Goal: Check status: Check status

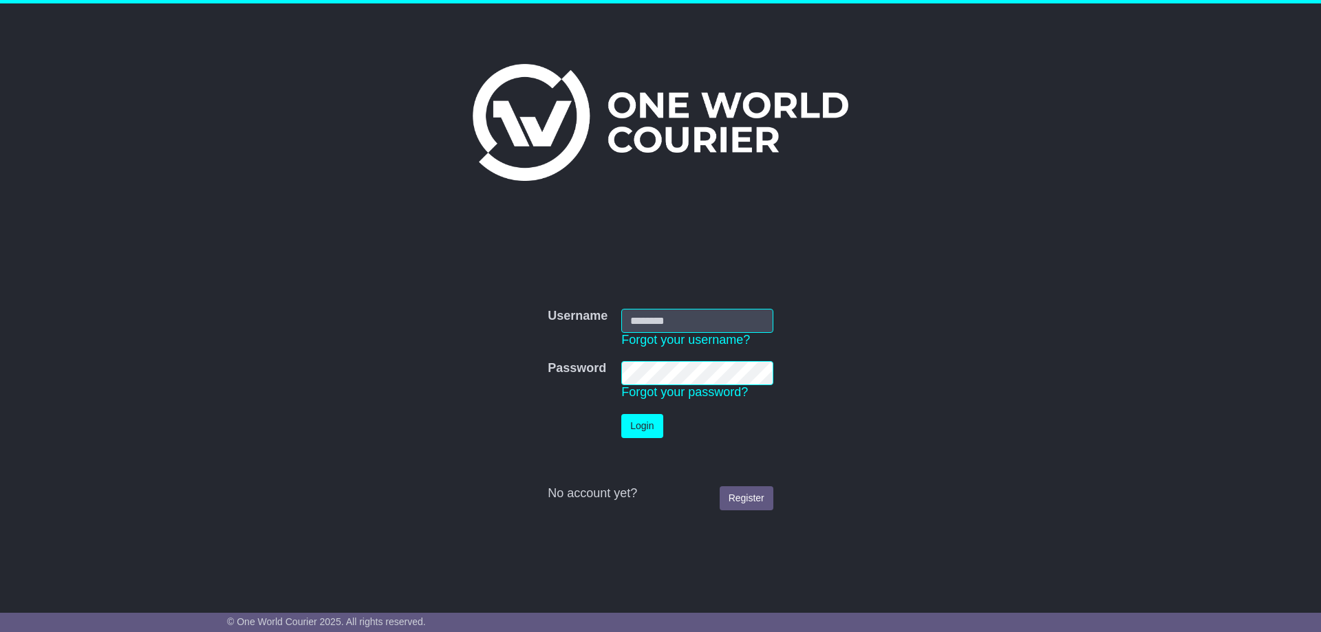
type input "**********"
click at [641, 425] on button "Login" at bounding box center [641, 426] width 41 height 24
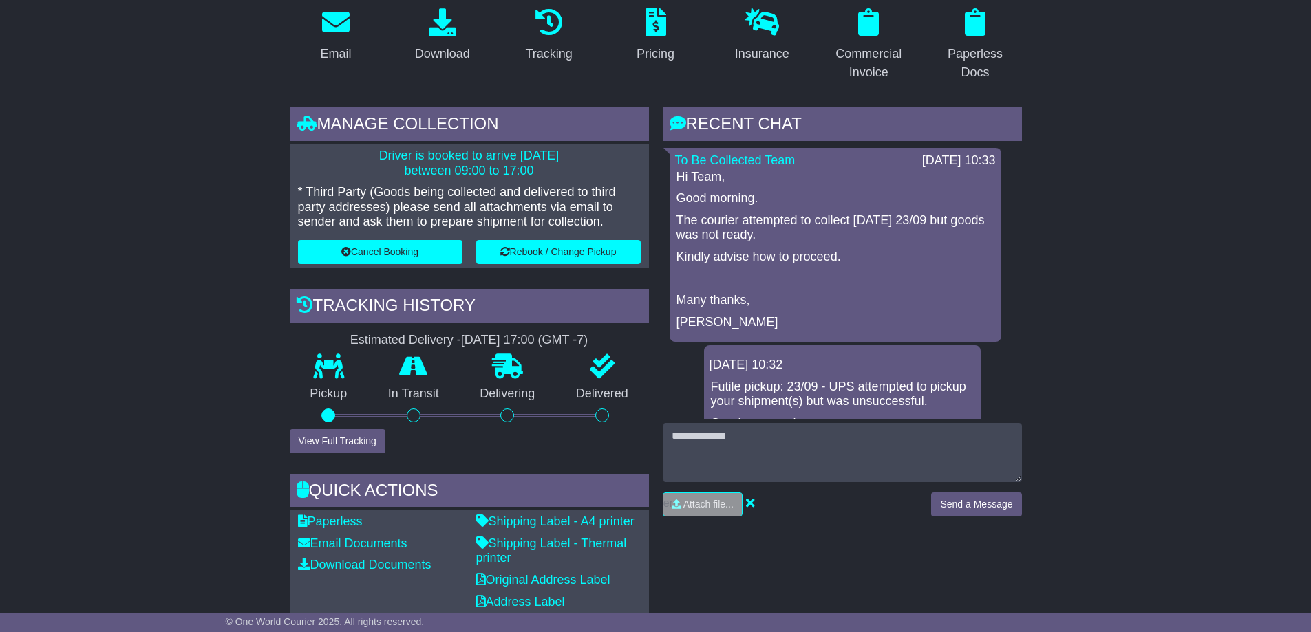
scroll to position [344, 0]
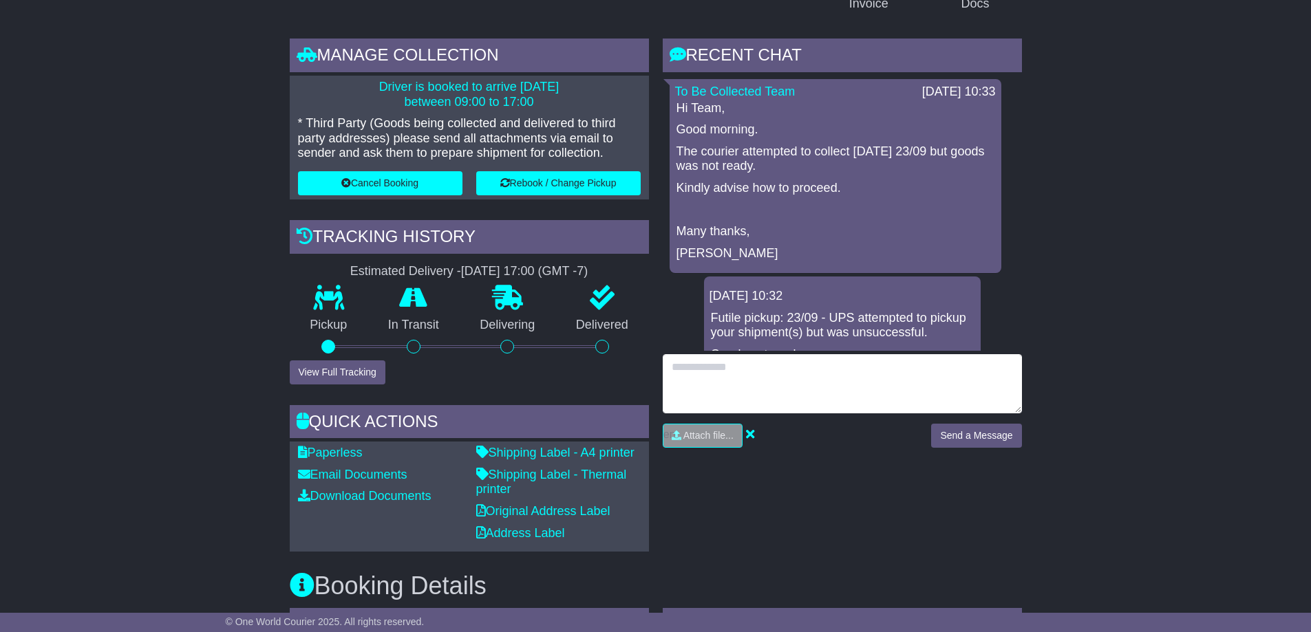
click at [689, 368] on textarea at bounding box center [842, 383] width 359 height 59
type textarea "**********"
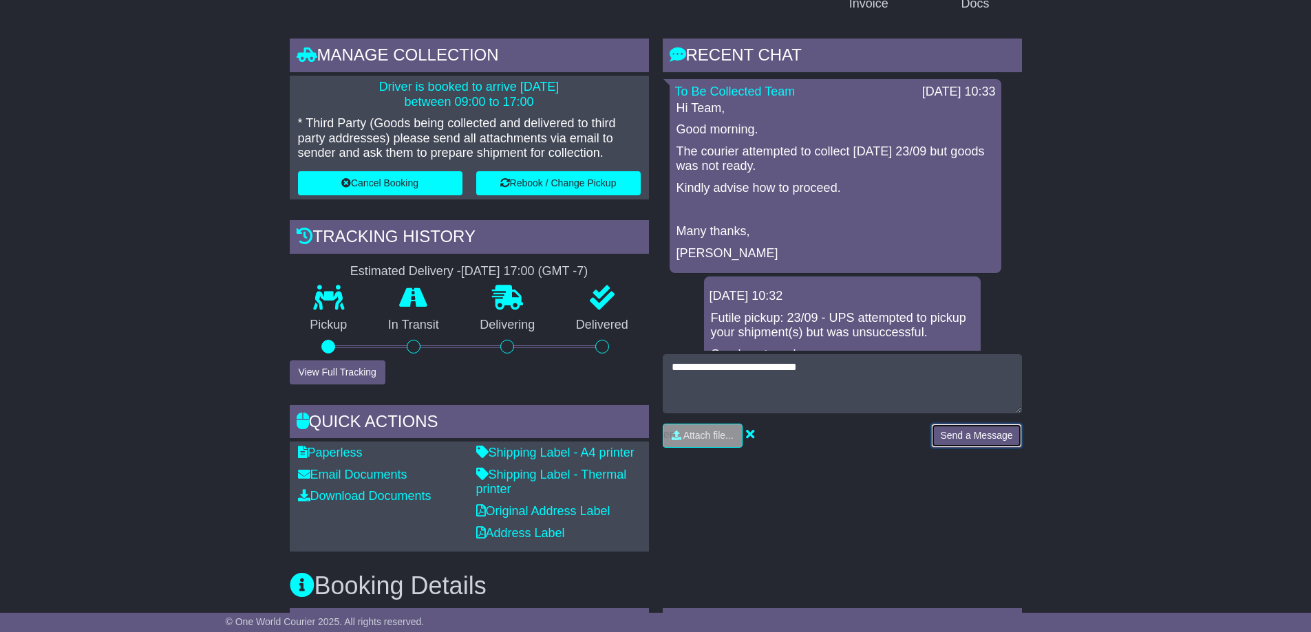
click at [979, 438] on button "Send a Message" at bounding box center [976, 436] width 90 height 24
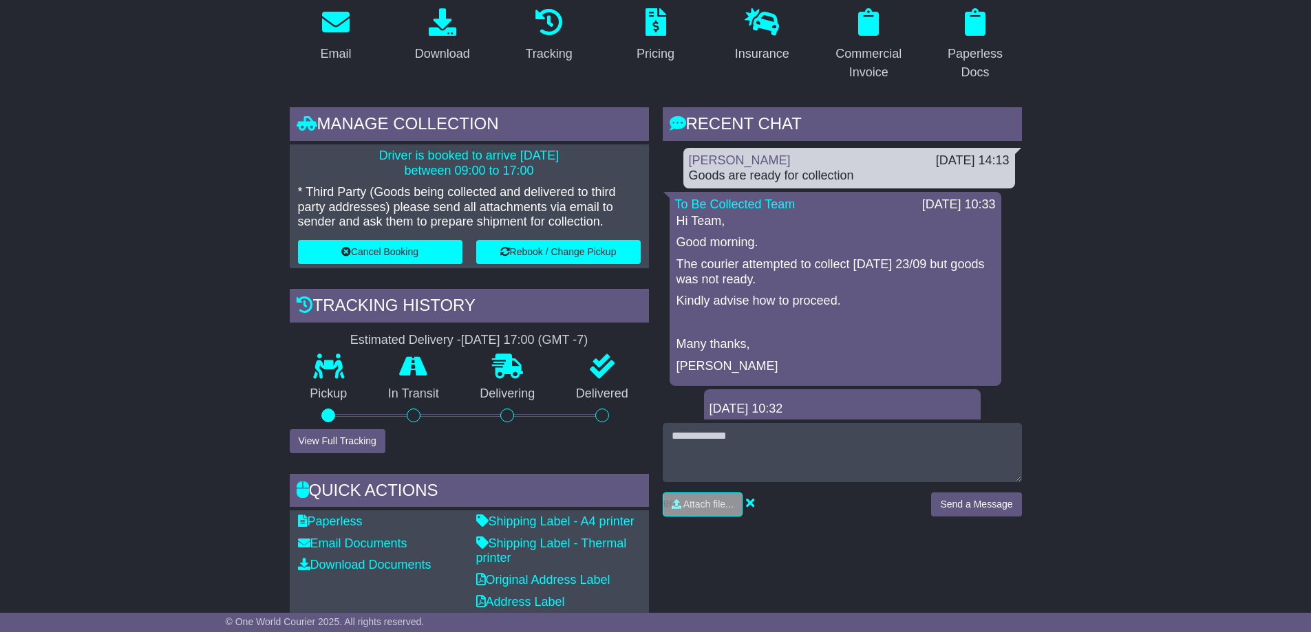
scroll to position [206, 0]
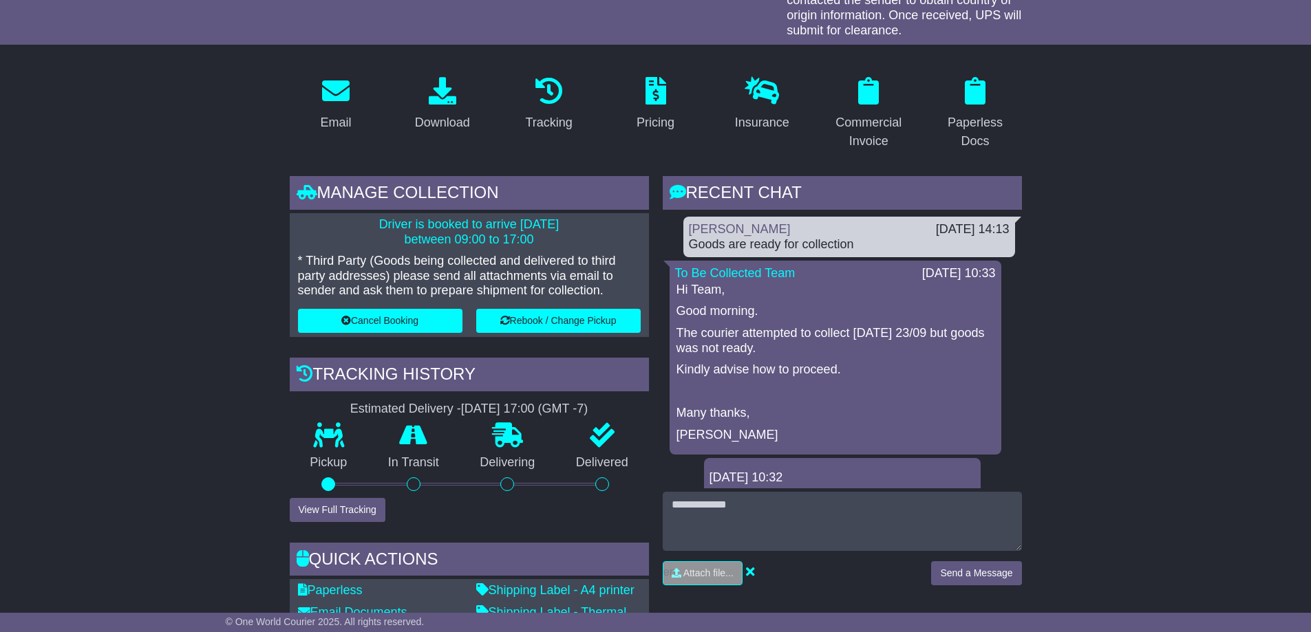
click at [859, 246] on div "Goods are ready for collection" at bounding box center [849, 244] width 321 height 15
click at [735, 242] on div "Goods are ready for collection" at bounding box center [849, 244] width 321 height 15
click at [845, 243] on div "Goods are ready for collection" at bounding box center [849, 244] width 321 height 15
click at [857, 246] on div "Goods are ready for collection" at bounding box center [849, 244] width 321 height 15
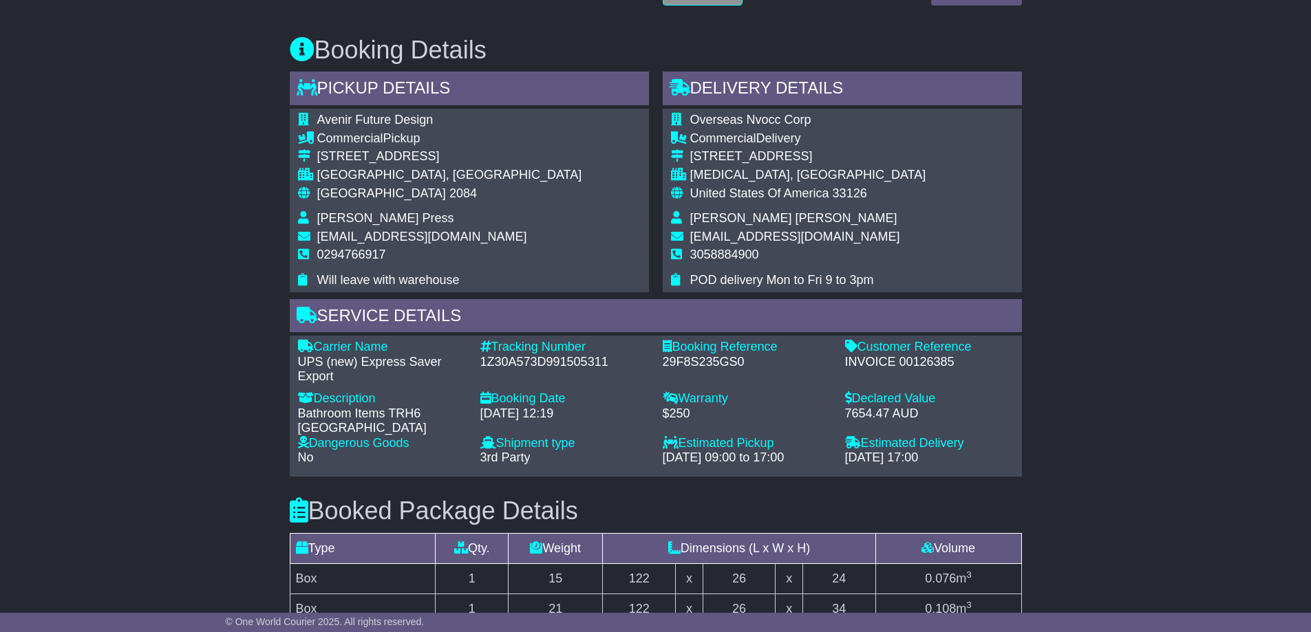
scroll to position [894, 0]
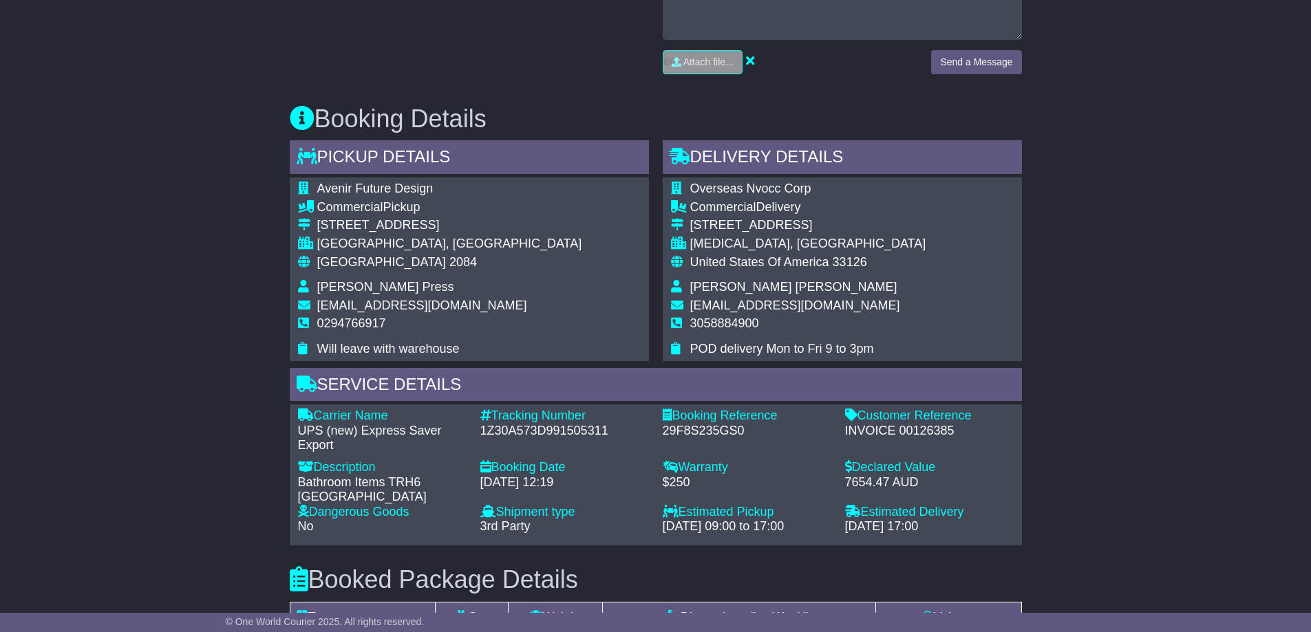
scroll to position [757, 0]
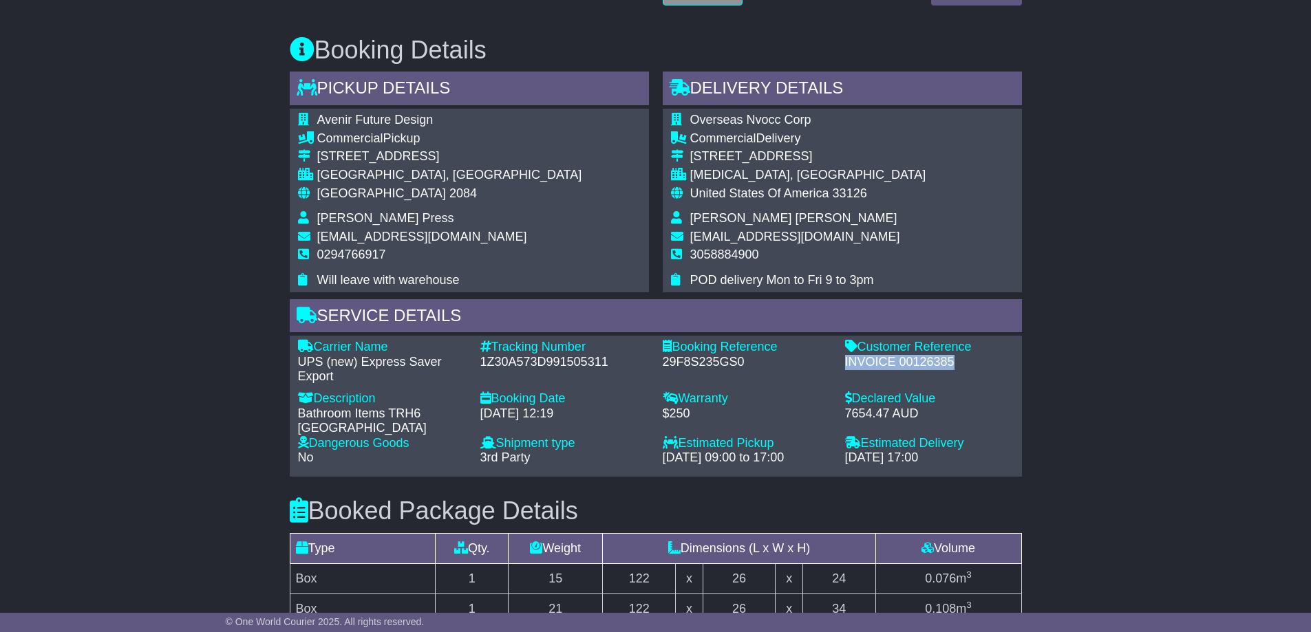
drag, startPoint x: 967, startPoint y: 361, endPoint x: 846, endPoint y: 362, distance: 121.1
click at [846, 362] on div "INVOICE 00126385" at bounding box center [929, 362] width 169 height 15
copy div "INVOICE 00126385"
